Goal: Transaction & Acquisition: Purchase product/service

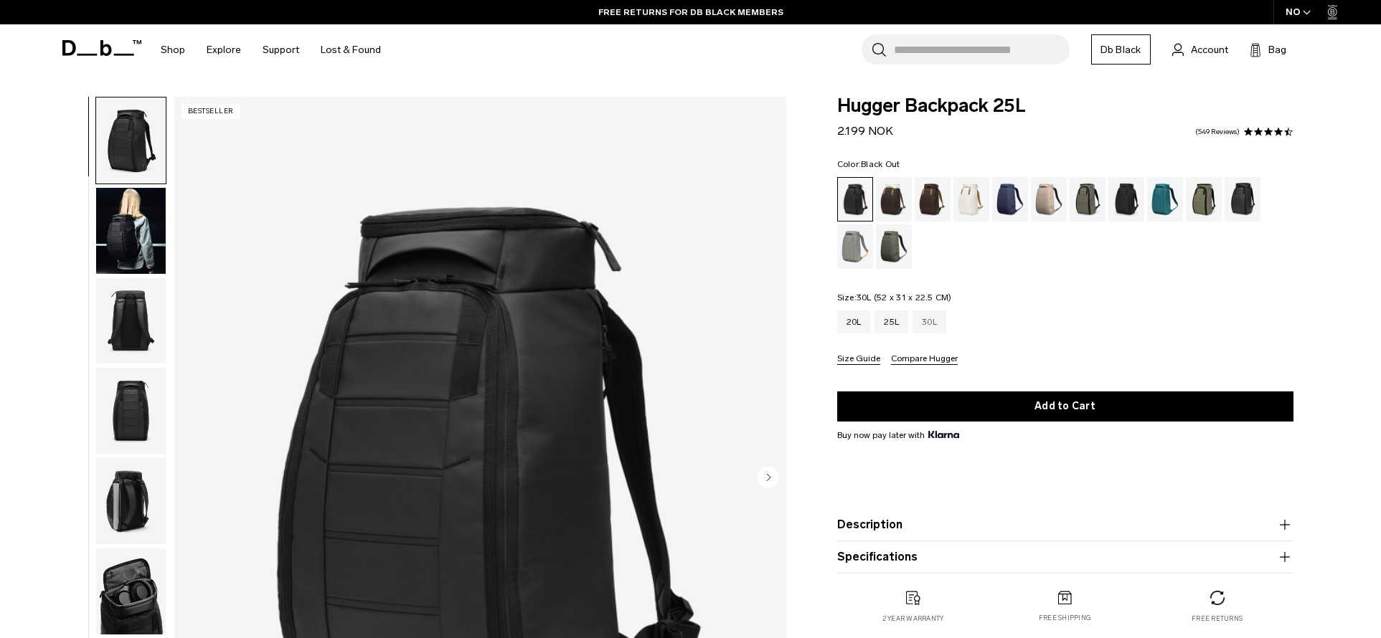
click at [917, 316] on div "30L" at bounding box center [929, 322] width 34 height 23
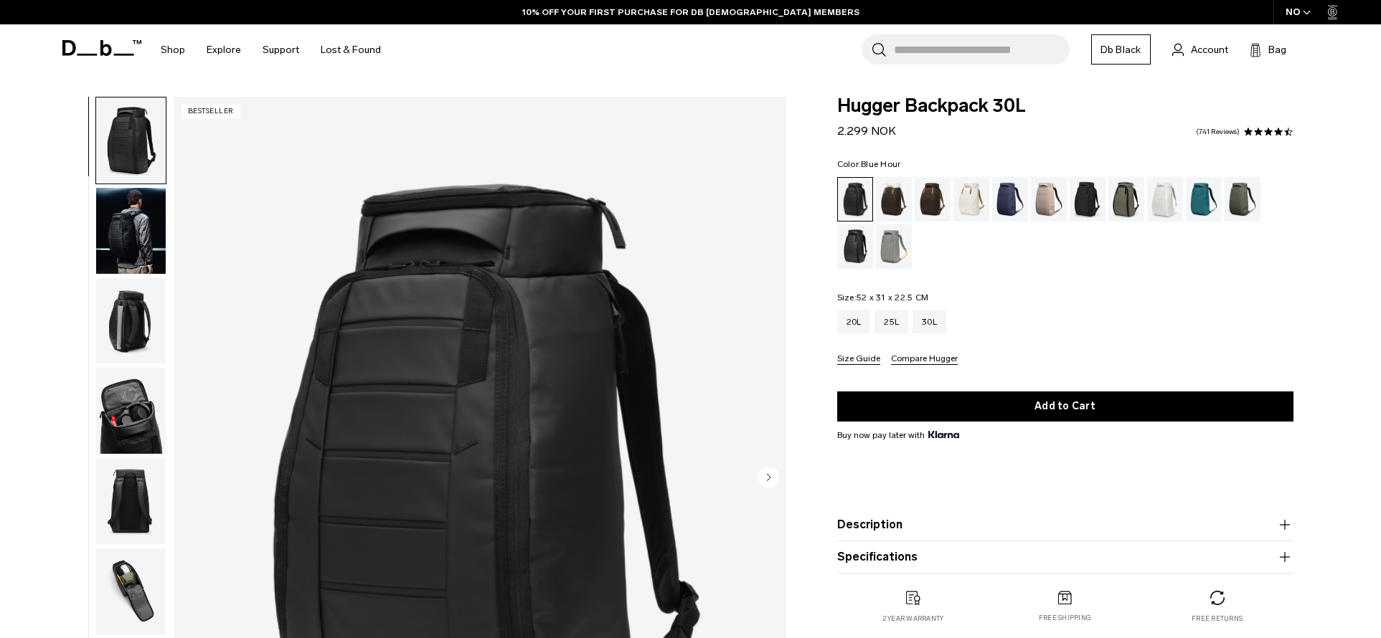
click at [1008, 207] on div "Blue Hour" at bounding box center [1010, 199] width 37 height 44
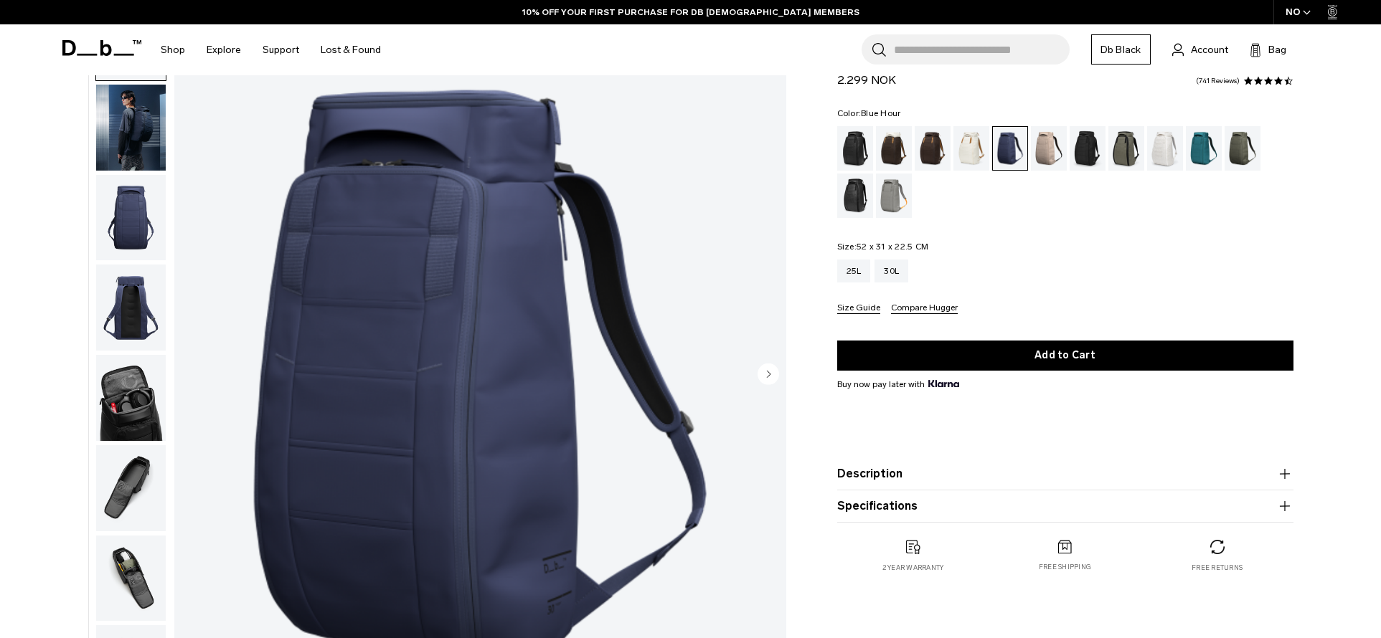
scroll to position [103, 0]
click at [1092, 155] on div "Charcoal Grey" at bounding box center [1087, 148] width 37 height 44
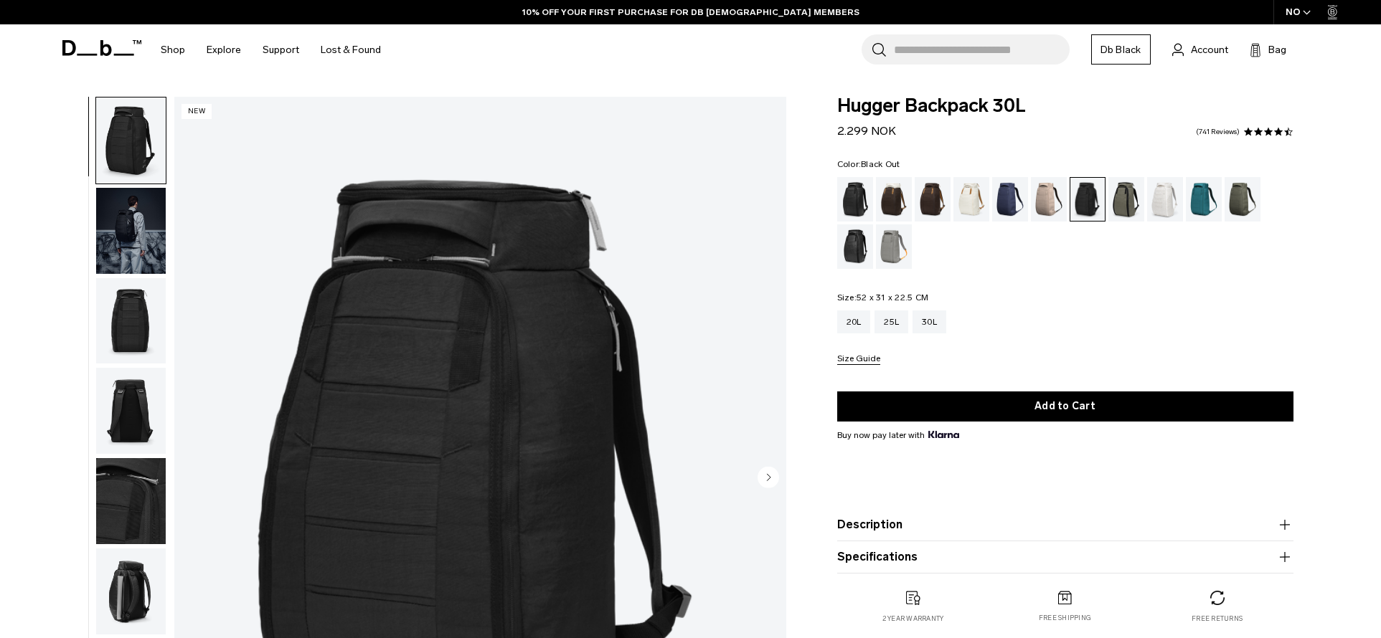
click at [856, 204] on div "Black Out" at bounding box center [855, 199] width 37 height 44
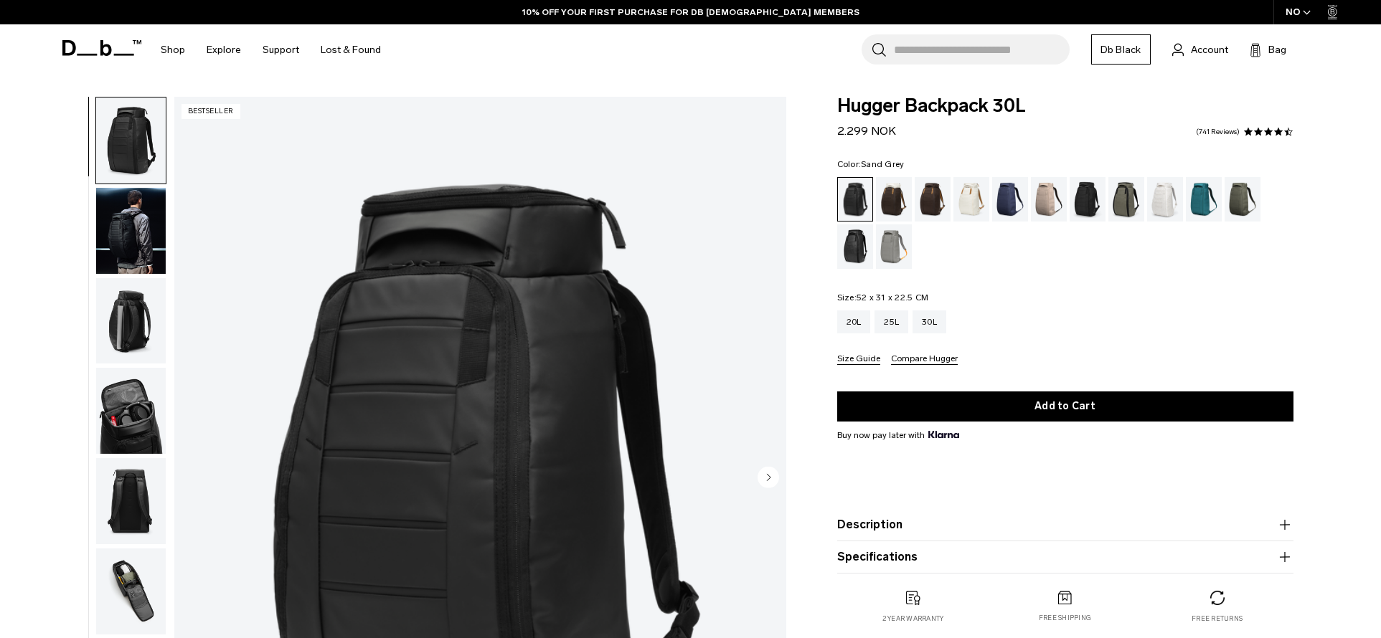
click at [888, 251] on div "Sand Grey" at bounding box center [894, 246] width 37 height 44
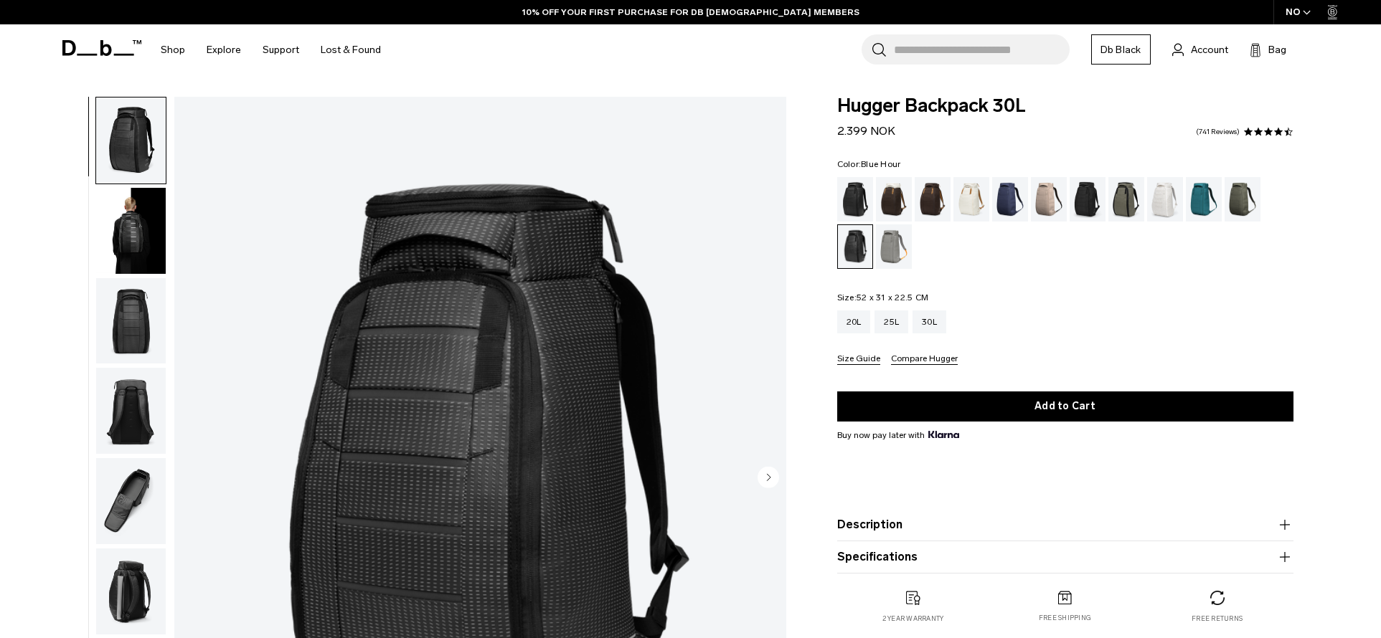
click at [1013, 210] on div "Blue Hour" at bounding box center [1010, 199] width 37 height 44
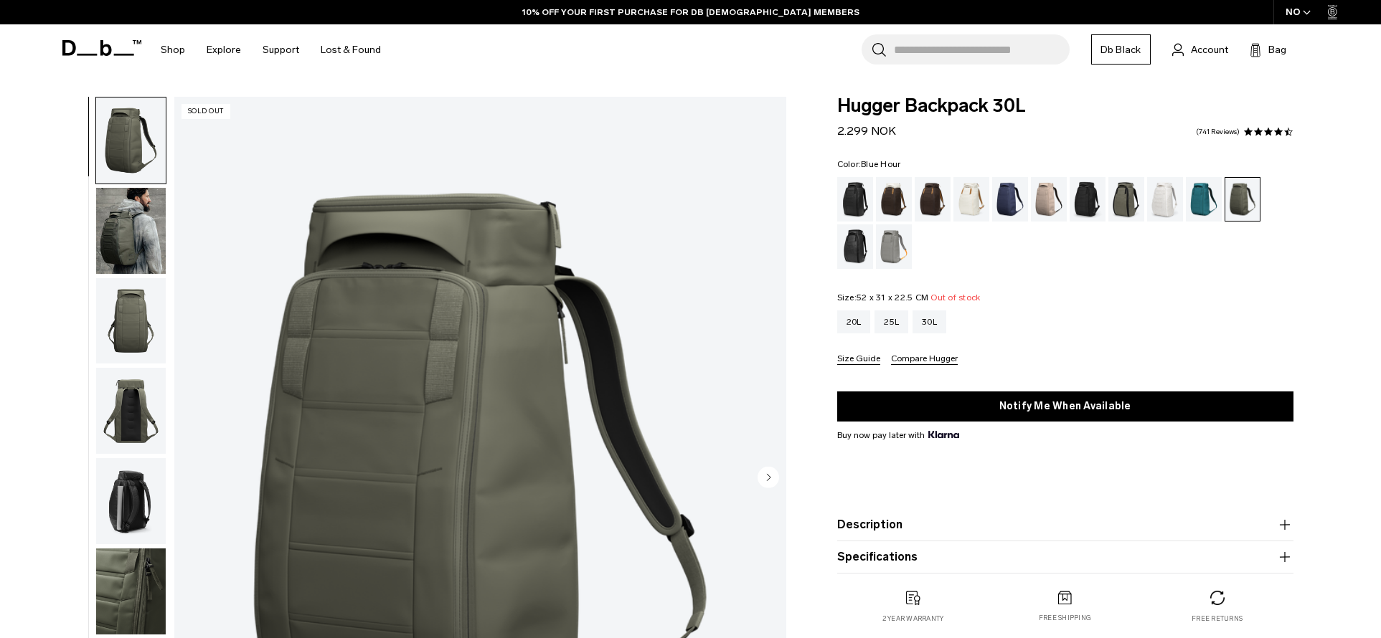
click at [1019, 200] on div "Blue Hour" at bounding box center [1010, 199] width 37 height 44
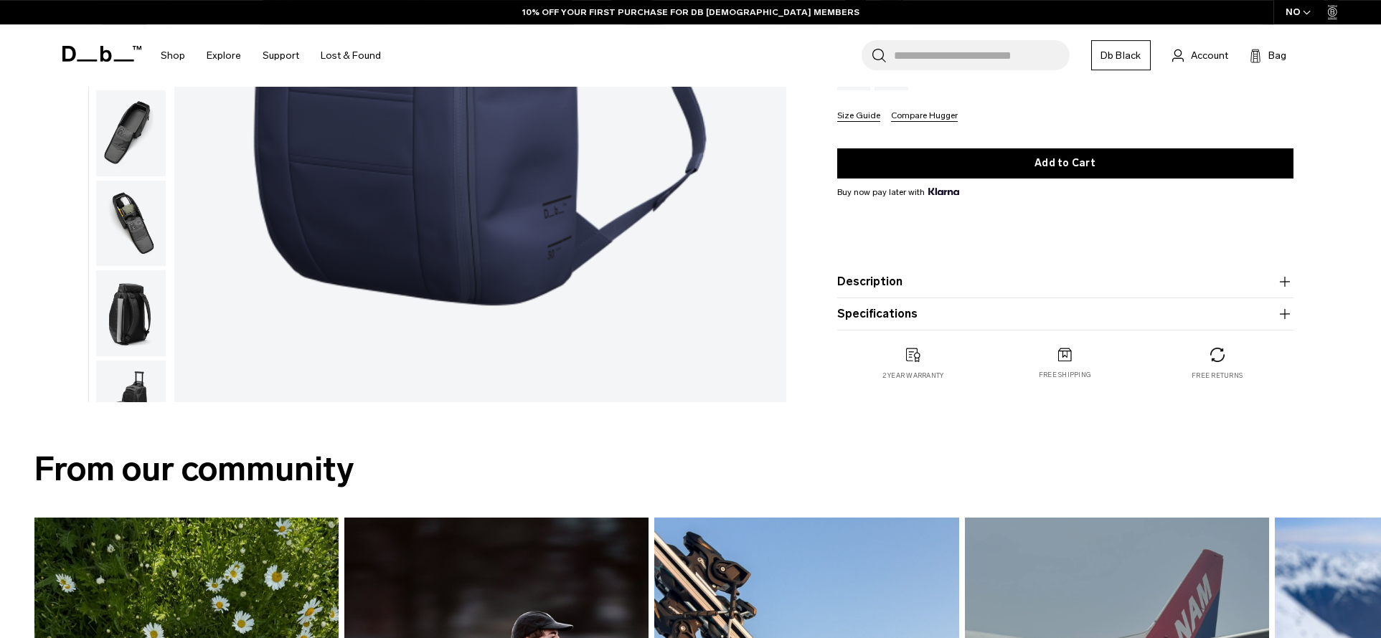
scroll to position [459, 0]
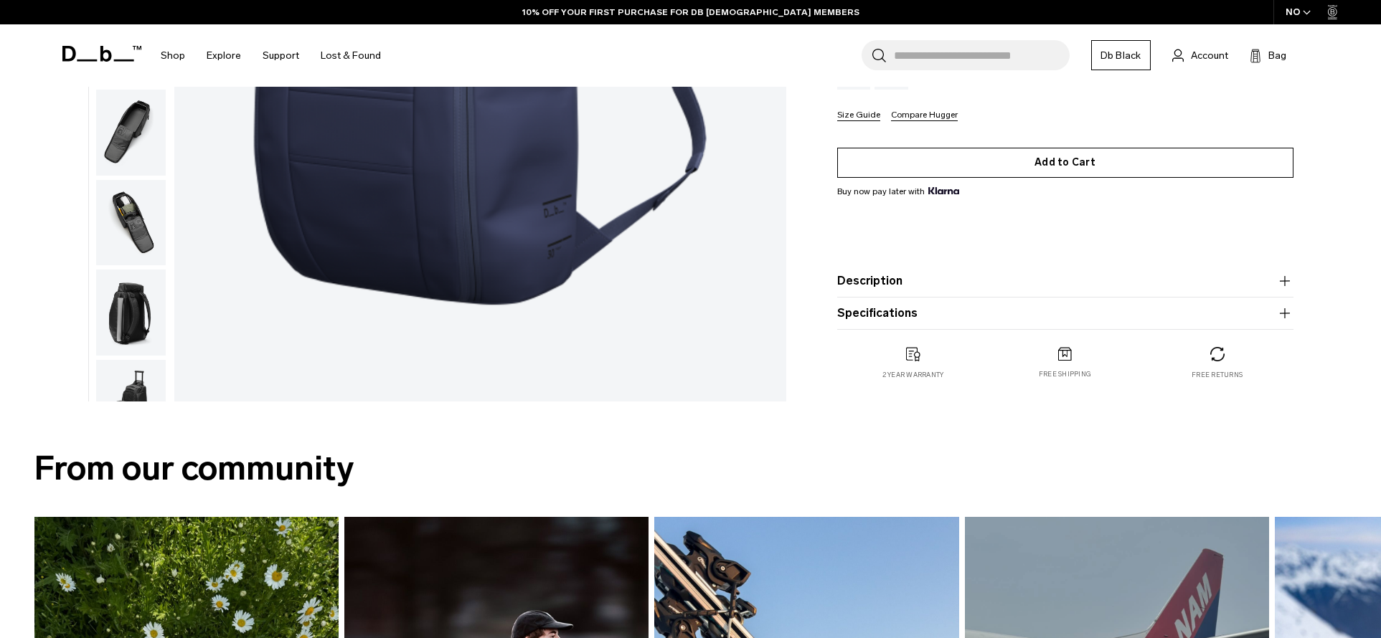
click at [1029, 166] on button "Add to Cart" at bounding box center [1065, 163] width 456 height 30
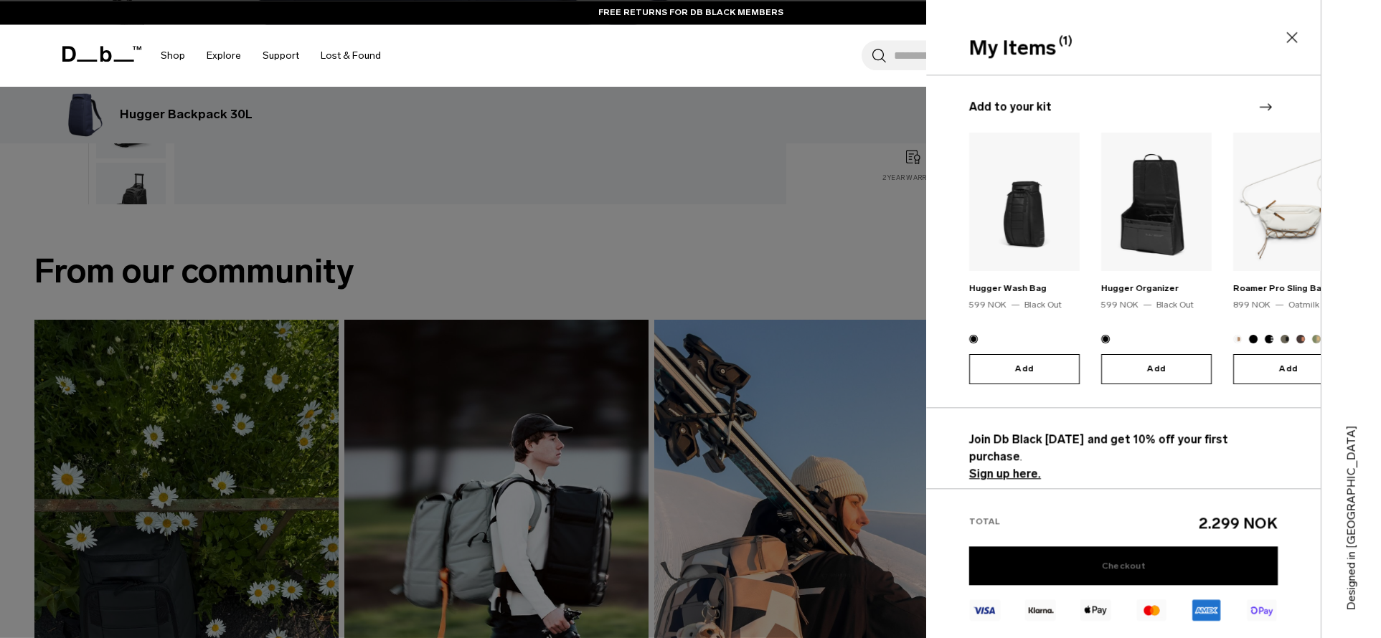
scroll to position [711, 0]
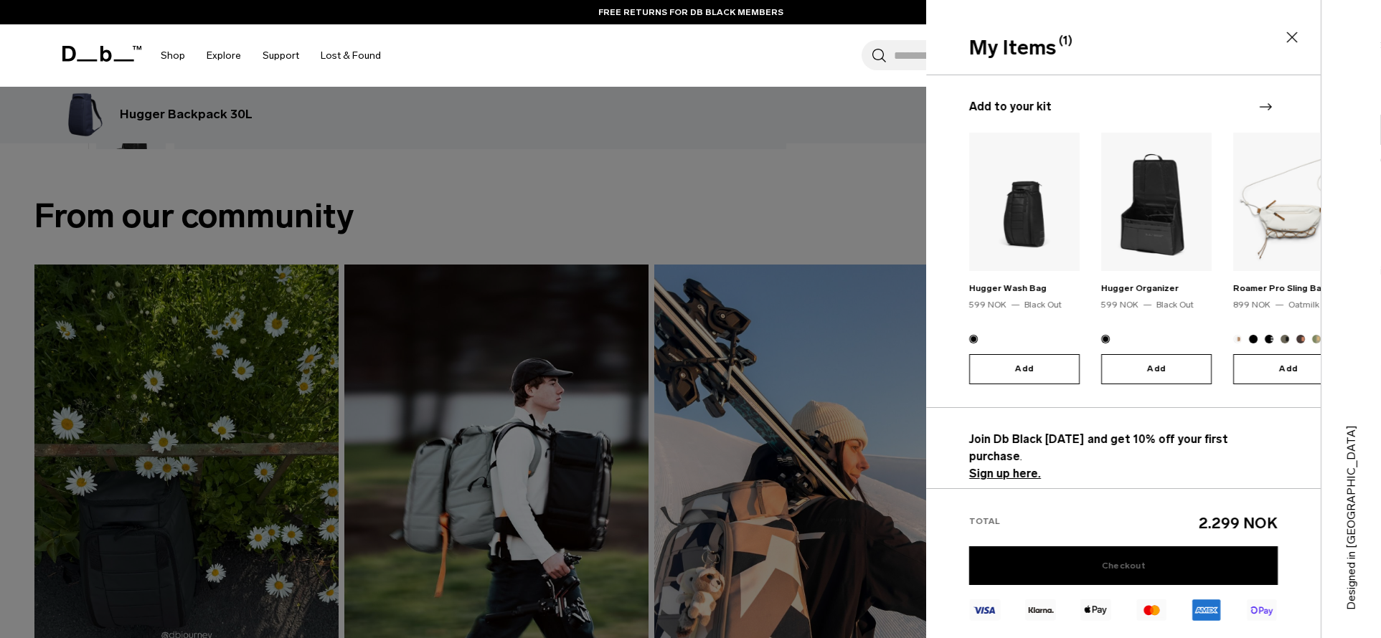
click at [1186, 563] on link "Checkout" at bounding box center [1123, 566] width 308 height 39
